Goal: Transaction & Acquisition: Purchase product/service

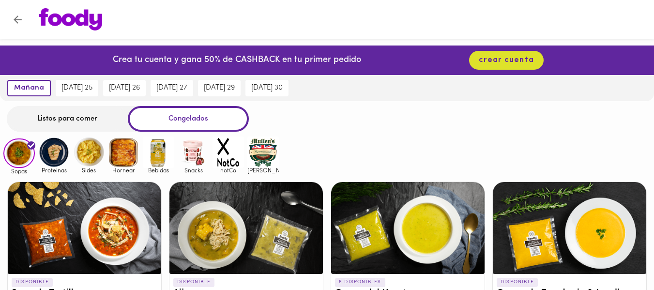
click at [52, 158] on img at bounding box center [53, 152] width 31 height 31
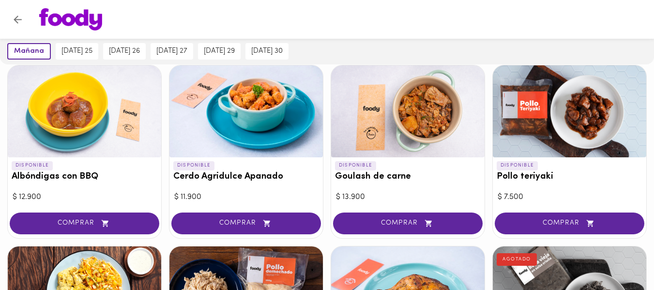
scroll to position [121, 0]
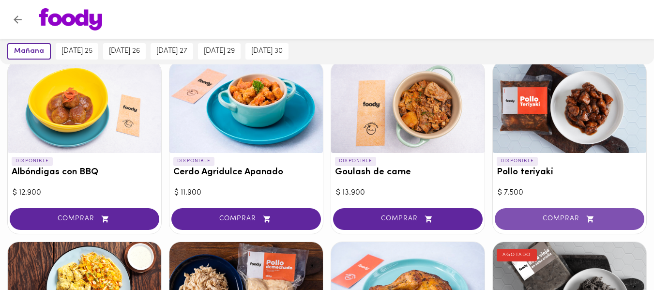
click at [526, 222] on span "COMPRAR" at bounding box center [569, 219] width 125 height 8
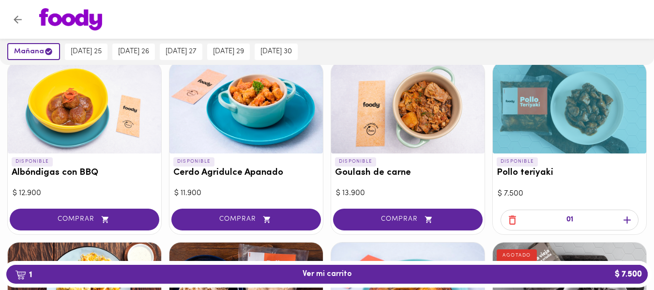
scroll to position [122, 0]
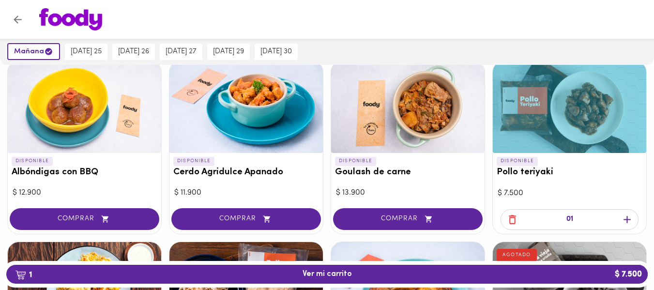
click at [627, 224] on icon "button" at bounding box center [627, 219] width 12 height 12
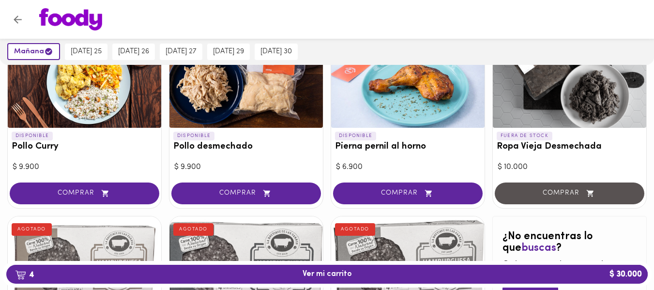
scroll to position [319, 0]
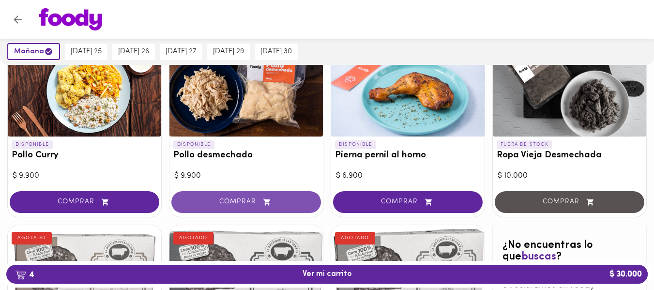
click at [252, 202] on span "COMPRAR" at bounding box center [245, 202] width 125 height 8
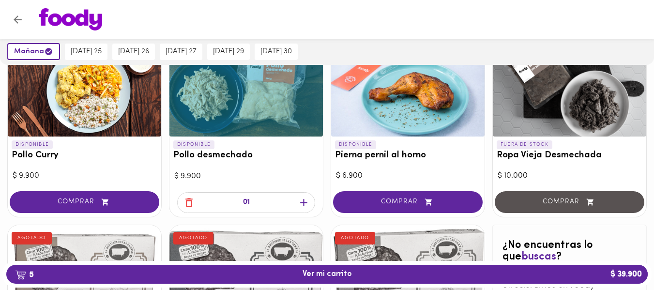
click at [309, 203] on icon "button" at bounding box center [304, 203] width 12 height 12
click at [189, 205] on icon "button" at bounding box center [189, 203] width 12 height 12
click at [185, 211] on div "01" at bounding box center [246, 202] width 138 height 21
click at [187, 205] on icon "button" at bounding box center [189, 203] width 12 height 12
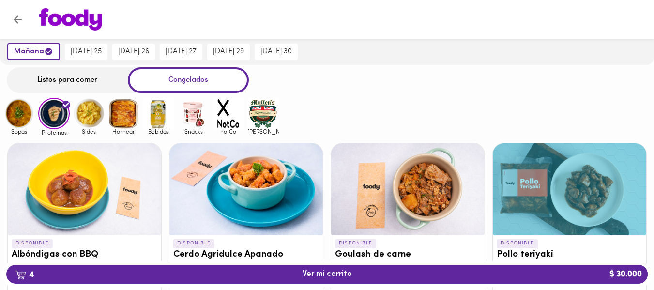
scroll to position [0, 0]
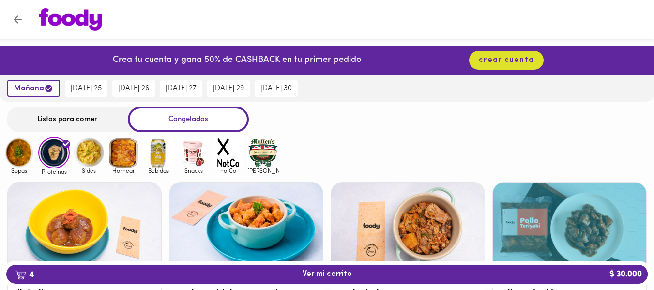
click at [88, 159] on img at bounding box center [88, 152] width 31 height 31
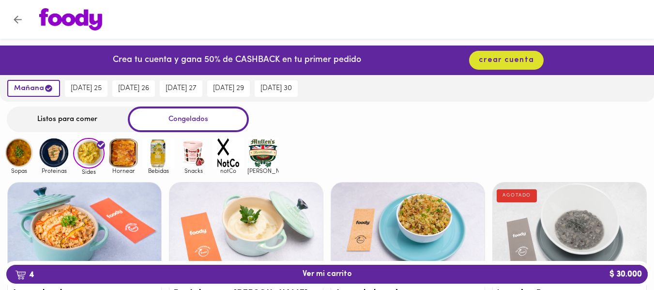
click at [121, 155] on img at bounding box center [123, 152] width 31 height 31
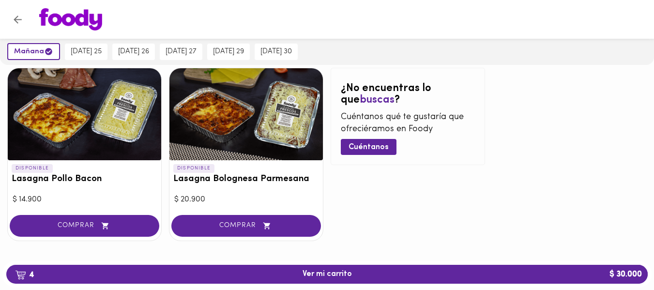
scroll to position [127, 0]
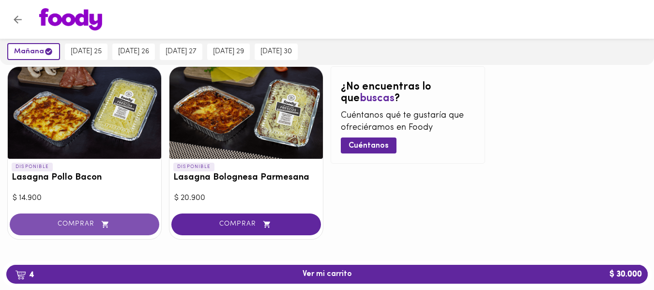
click at [117, 219] on button "COMPRAR" at bounding box center [85, 224] width 150 height 22
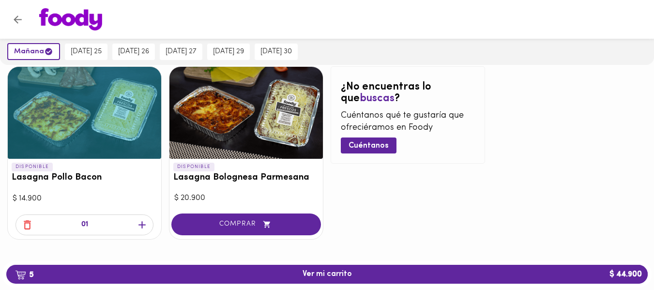
click at [143, 227] on icon "button" at bounding box center [142, 225] width 12 height 12
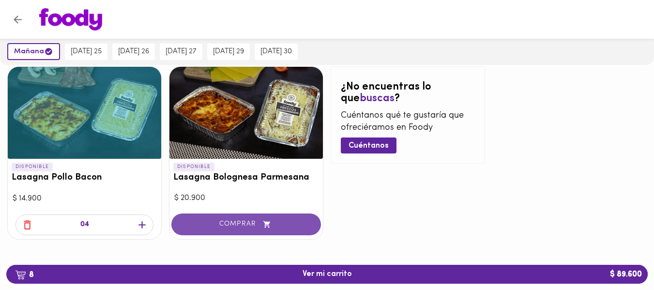
click at [221, 228] on span "COMPRAR" at bounding box center [245, 224] width 125 height 8
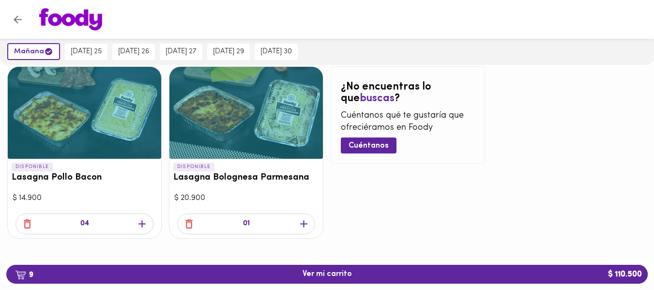
click at [305, 228] on icon "button" at bounding box center [304, 224] width 12 height 12
click at [306, 228] on icon "button" at bounding box center [304, 224] width 12 height 12
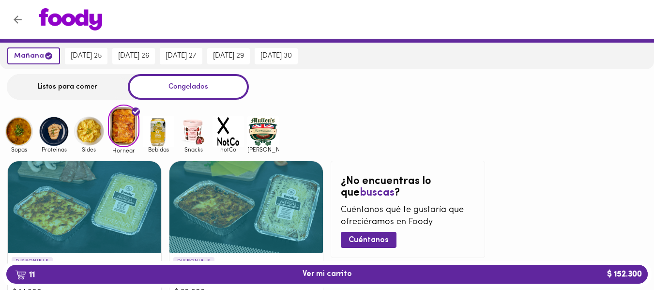
scroll to position [28, 0]
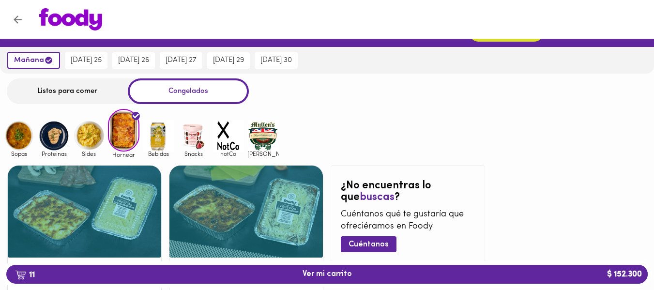
click at [160, 138] on img at bounding box center [158, 135] width 31 height 31
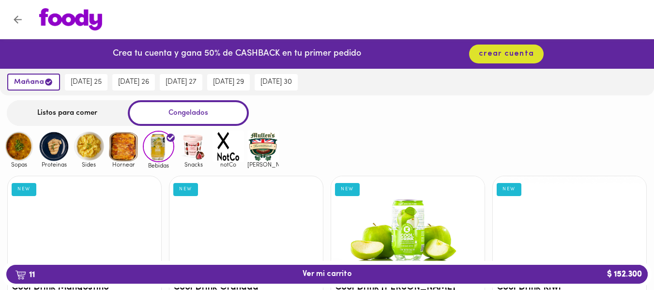
scroll to position [4, 0]
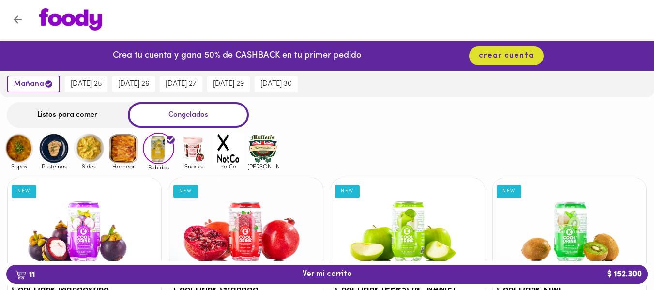
click at [258, 153] on img at bounding box center [262, 148] width 31 height 31
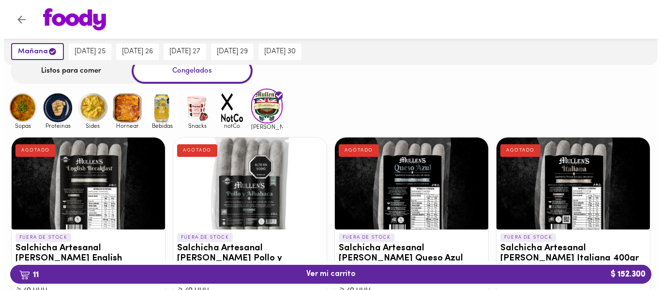
scroll to position [45, 0]
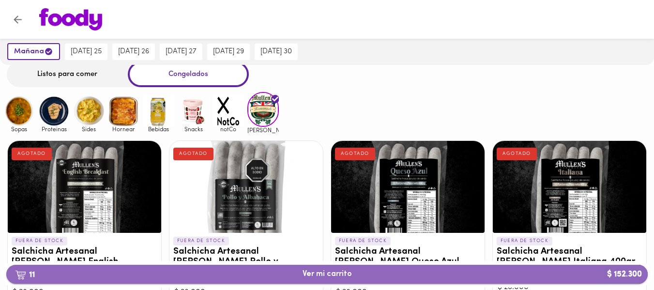
click at [313, 274] on span "11 Ver mi carrito $ 152.300" at bounding box center [327, 274] width 49 height 9
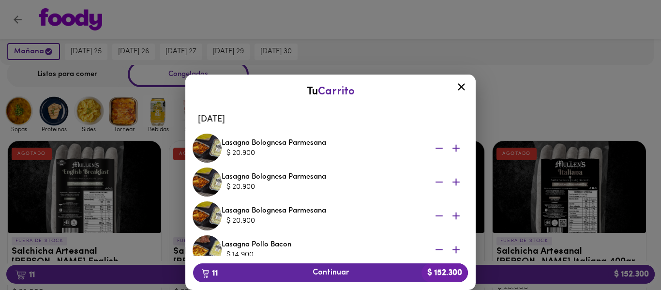
scroll to position [39, 0]
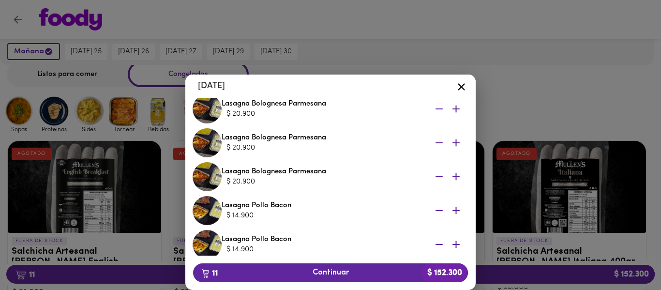
click at [436, 109] on icon "button" at bounding box center [439, 108] width 7 height 1
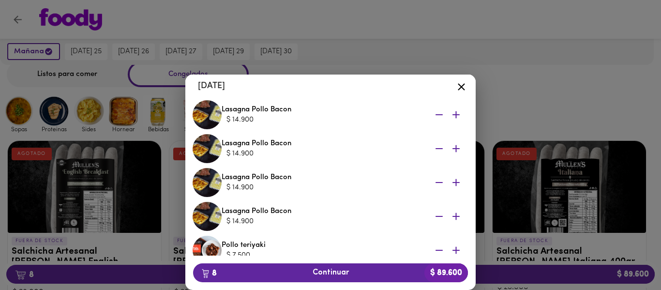
scroll to position [21, 0]
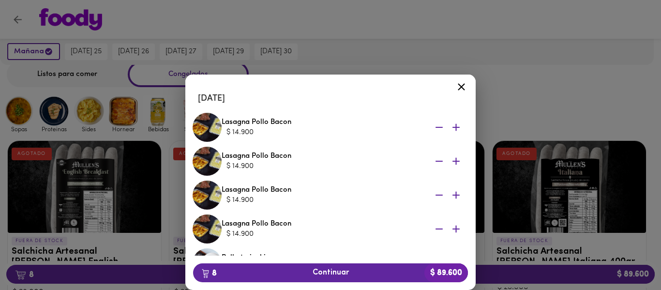
click at [459, 84] on icon at bounding box center [461, 86] width 7 height 7
